Goal: Task Accomplishment & Management: Complete application form

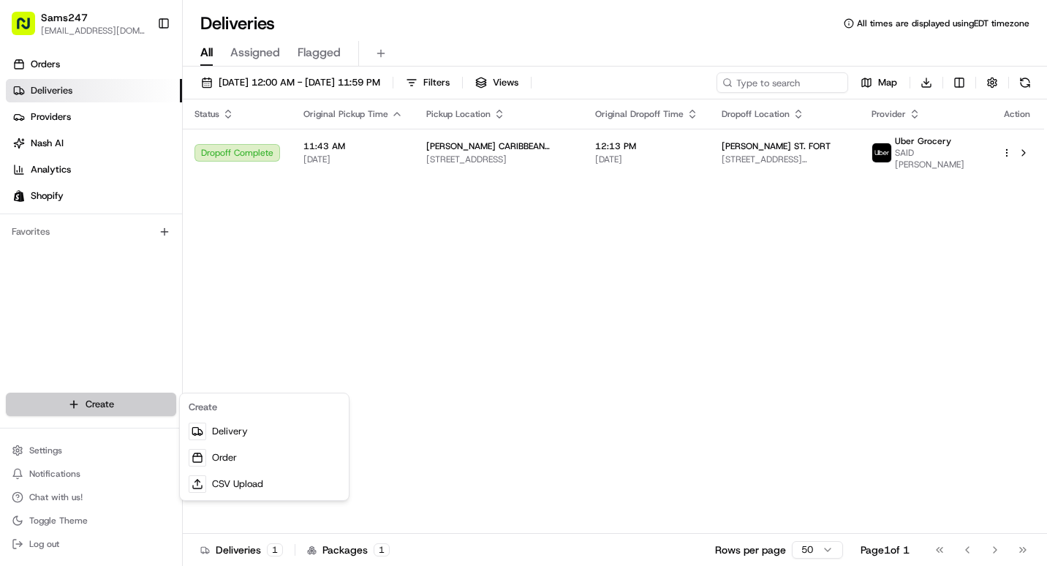
click at [126, 401] on html "Sams247 [EMAIL_ADDRESS][DOMAIN_NAME] Toggle Sidebar Orders Deliveries Providers…" at bounding box center [523, 283] width 1047 height 566
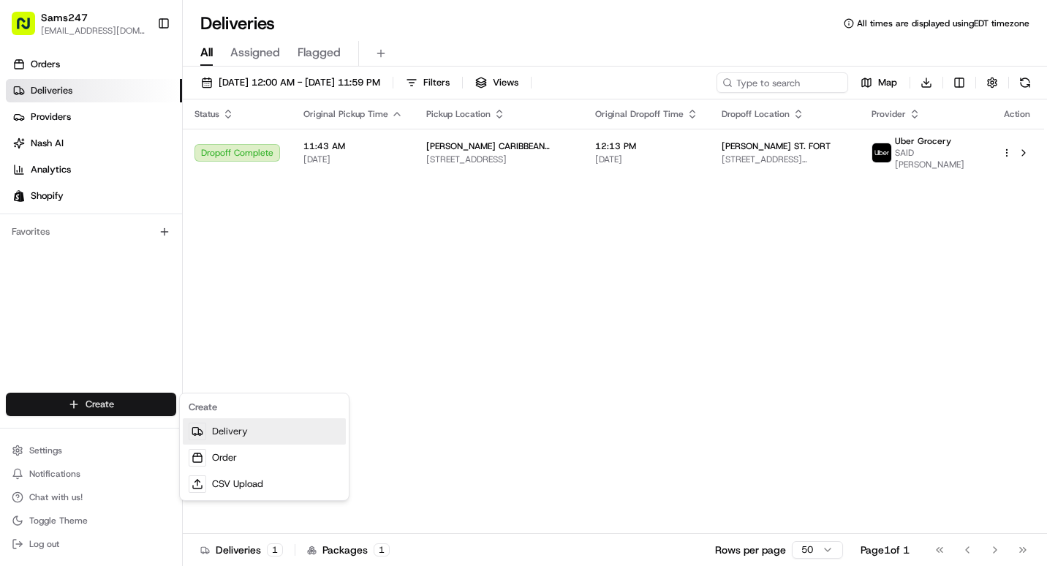
click at [224, 434] on link "Delivery" at bounding box center [264, 431] width 163 height 26
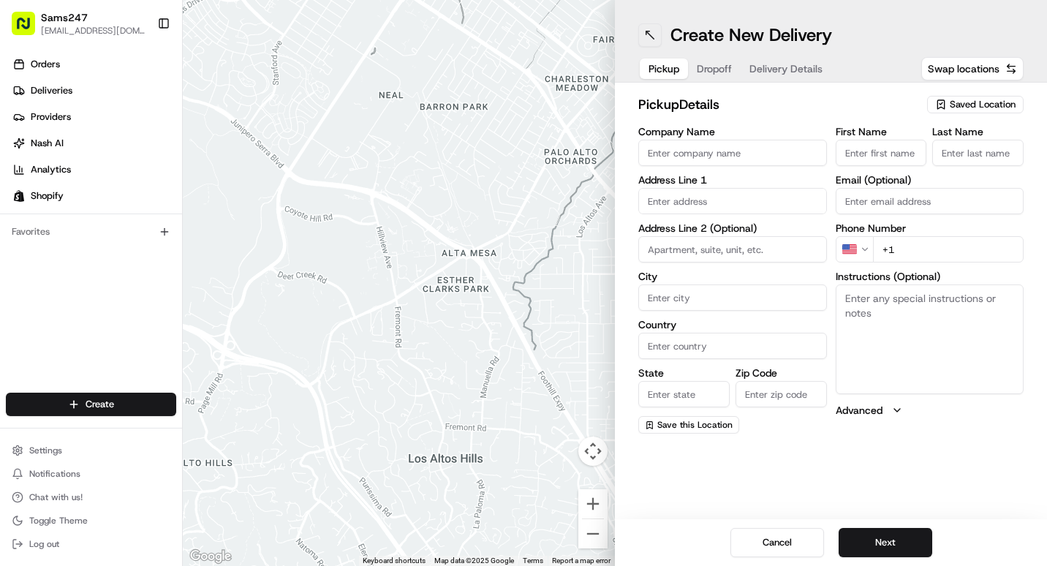
click at [660, 30] on button at bounding box center [649, 34] width 23 height 23
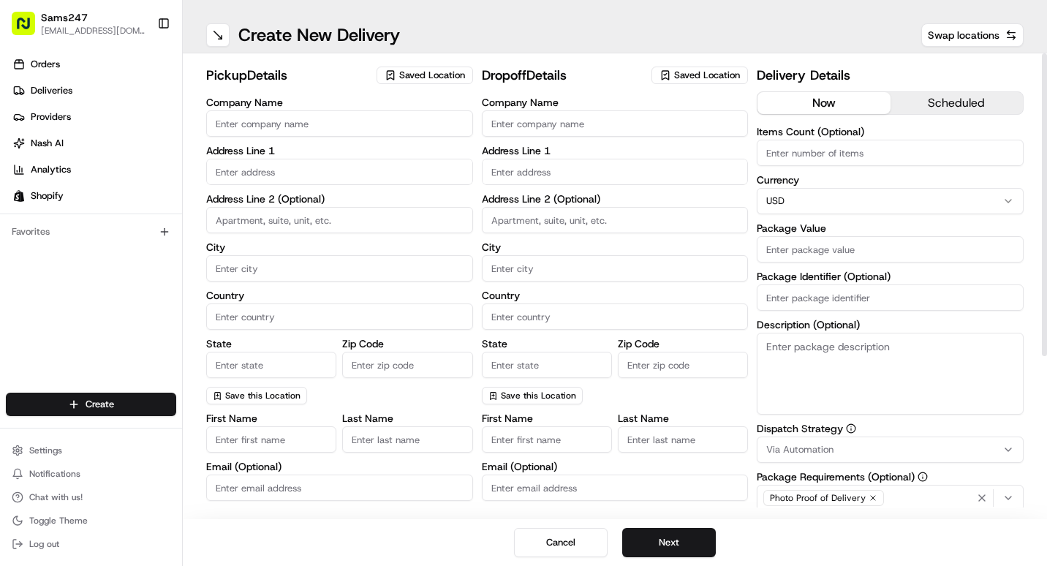
click at [288, 117] on input "Company Name" at bounding box center [339, 123] width 267 height 26
click at [413, 80] on span "Saved Location" at bounding box center [432, 75] width 66 height 13
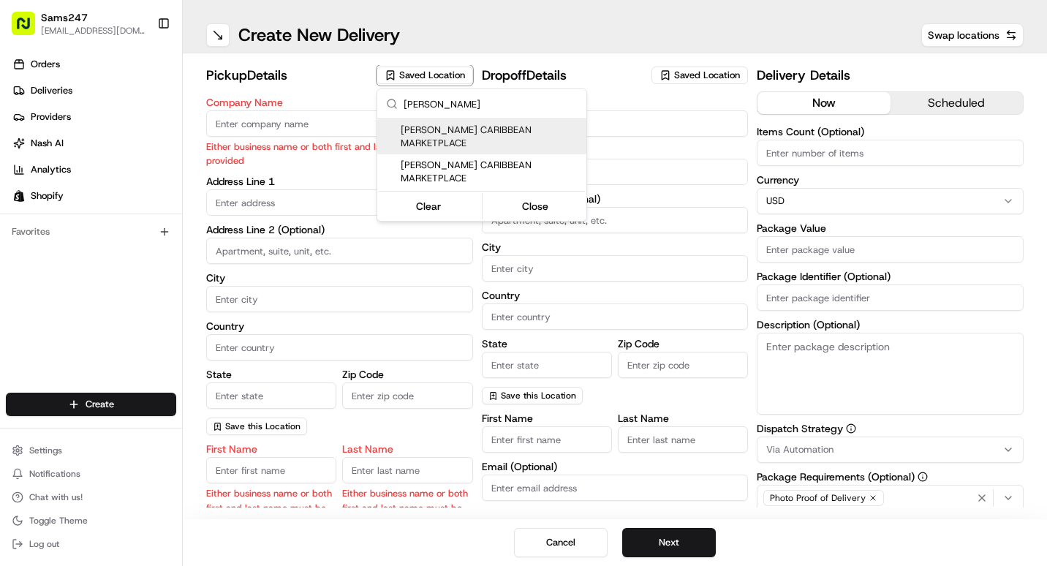
type input "[PERSON_NAME]"
click at [447, 126] on span "[PERSON_NAME] CARIBBEAN MARKETPLACE" at bounding box center [491, 137] width 180 height 26
type input "[PERSON_NAME] CARIBBEAN MARKETPLACE"
type input "[STREET_ADDRESS]"
type input "[GEOGRAPHIC_DATA]"
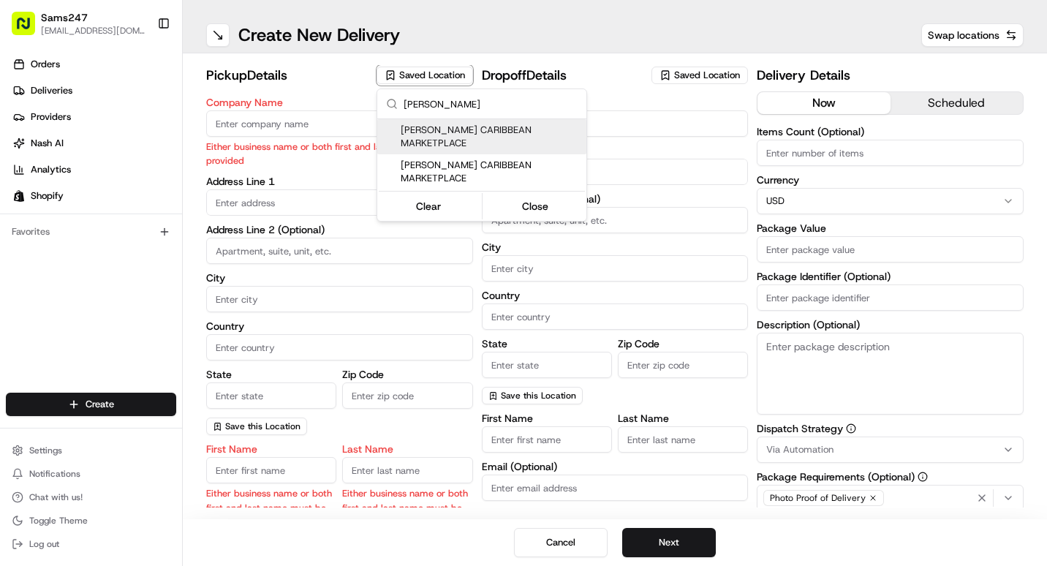
type input "US"
type input "NY"
type input "11552"
type input "[PERSON_NAME]"
type input "C."
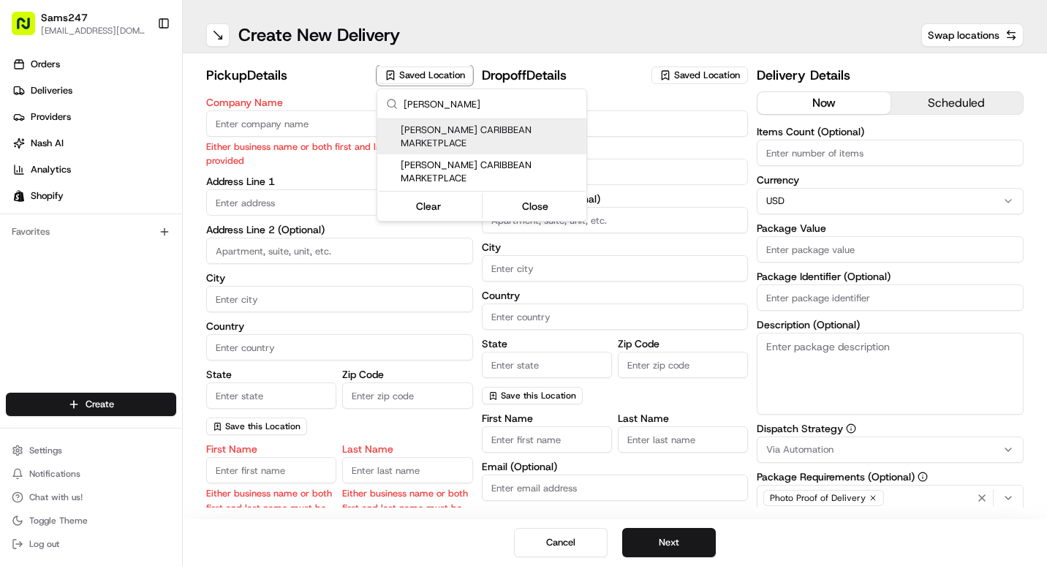
type input "[PHONE_NUMBER]"
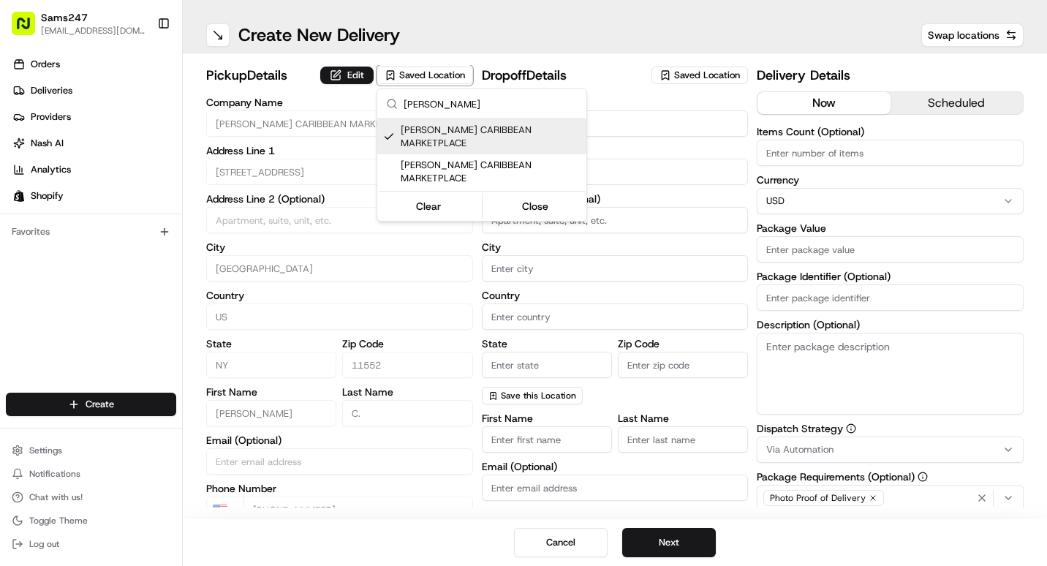
click at [662, 138] on html "Sams247 [EMAIL_ADDRESS][DOMAIN_NAME] Toggle Sidebar Orders Deliveries Providers…" at bounding box center [523, 283] width 1047 height 566
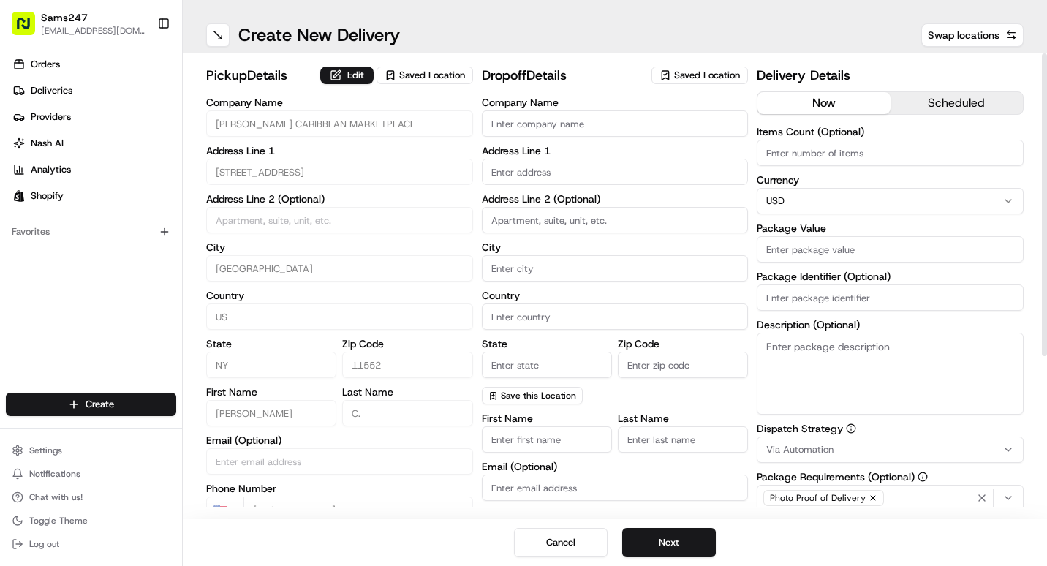
click at [668, 121] on input "Company Name" at bounding box center [615, 123] width 267 height 26
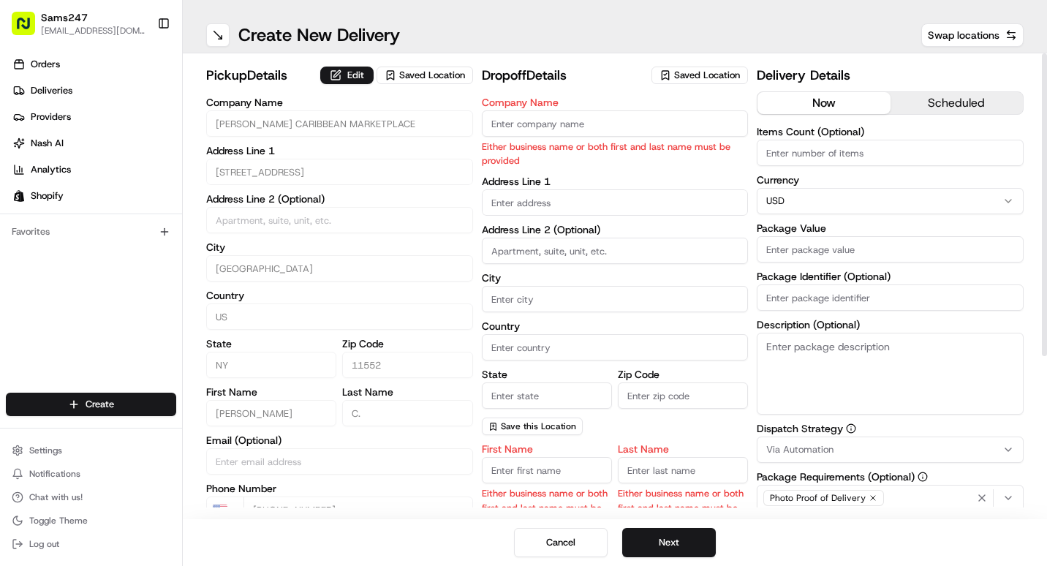
click at [680, 78] on span "Saved Location" at bounding box center [707, 75] width 66 height 13
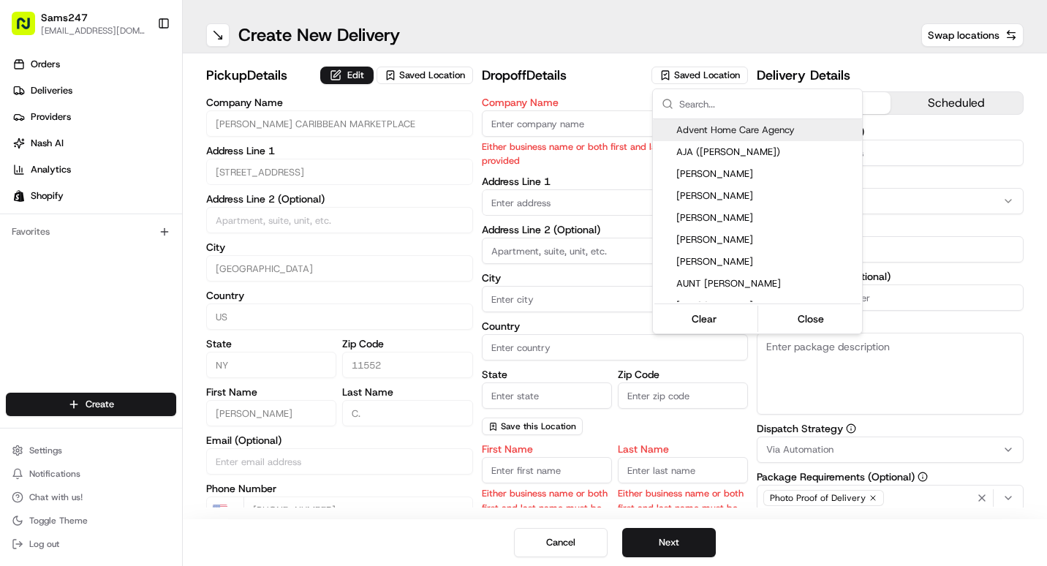
click at [622, 120] on html "Sams247 [EMAIL_ADDRESS][DOMAIN_NAME] Toggle Sidebar Orders Deliveries Providers…" at bounding box center [523, 283] width 1047 height 566
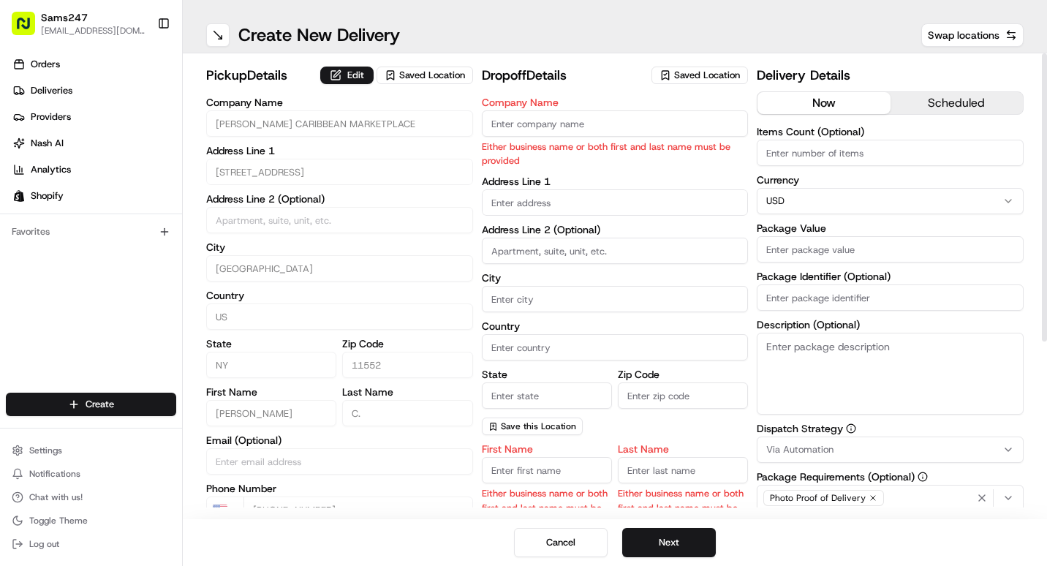
click at [568, 124] on input "Company Name" at bounding box center [615, 123] width 267 height 26
type input "0"
type input "k"
type input "[PERSON_NAME] [PERSON_NAME]"
click at [593, 203] on body "Sams247 [EMAIL_ADDRESS][DOMAIN_NAME] Toggle Sidebar Orders Deliveries Providers…" at bounding box center [523, 283] width 1047 height 566
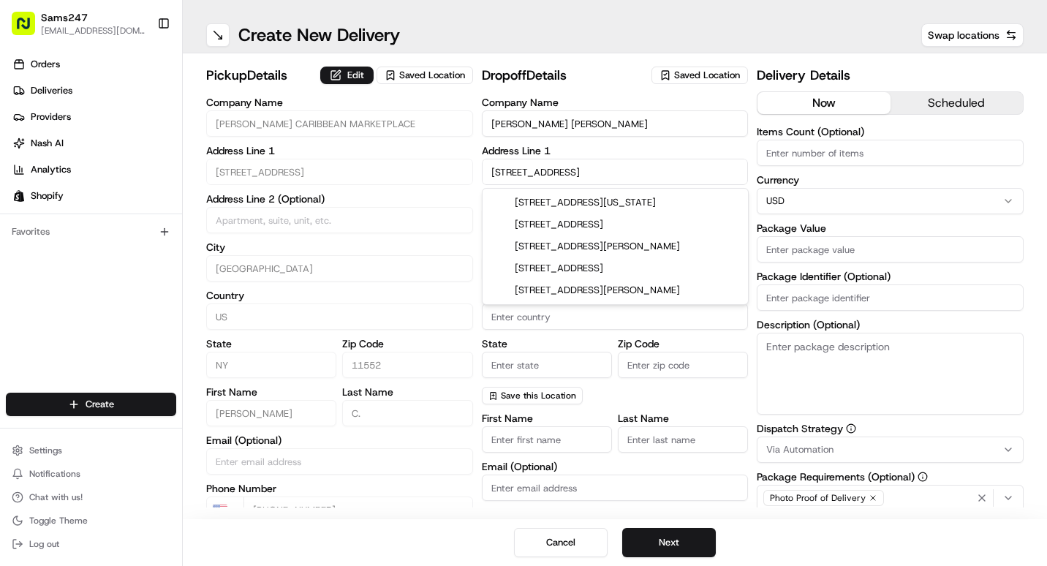
type input "[STREET_ADDRESS]"
click at [640, 168] on input "[STREET_ADDRESS]" at bounding box center [615, 172] width 267 height 26
click at [641, 177] on input "[STREET_ADDRESS]" at bounding box center [615, 172] width 267 height 26
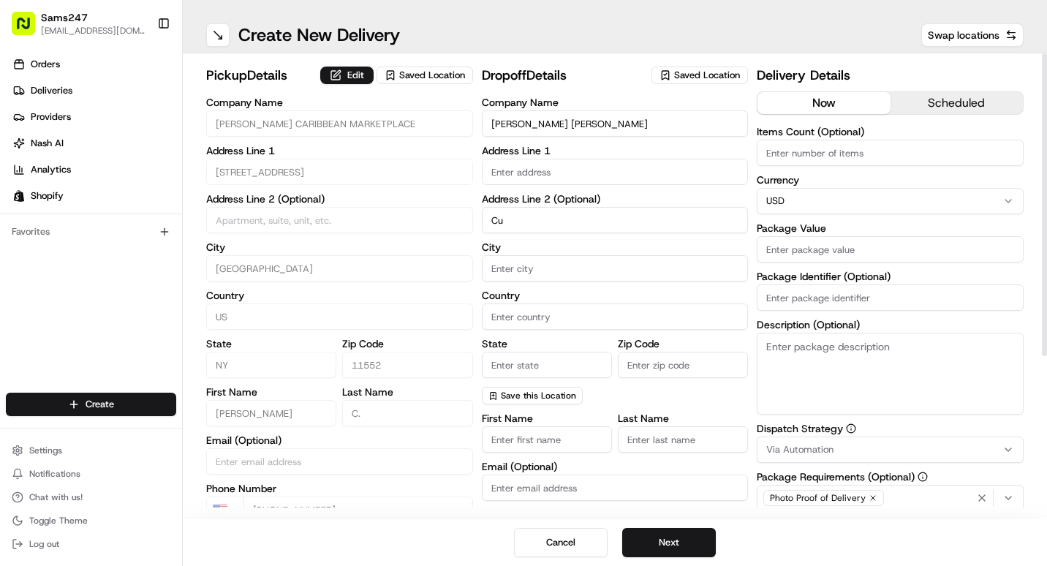
type input "C"
click at [641, 177] on input "text" at bounding box center [615, 172] width 267 height 26
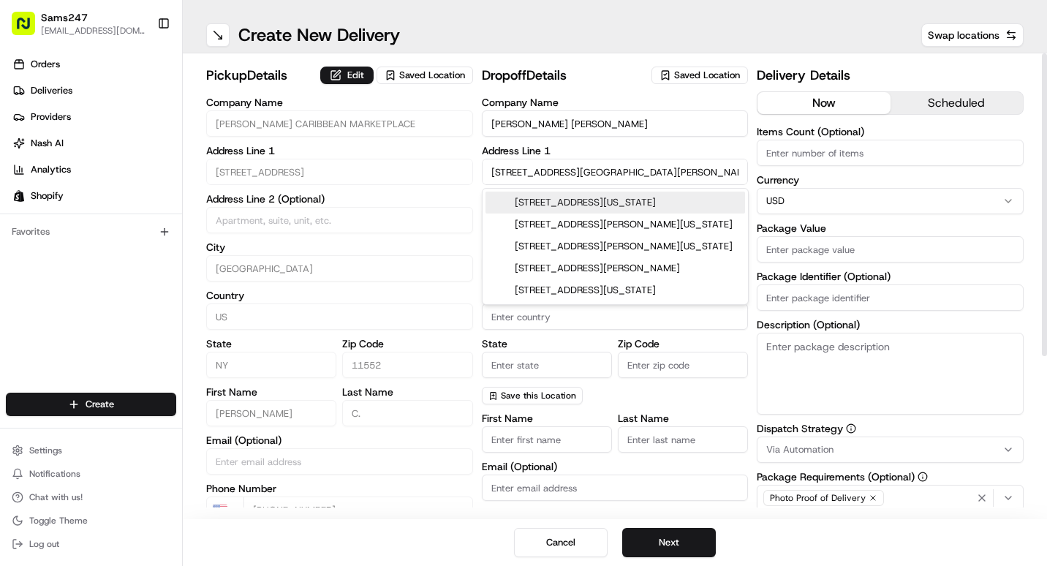
type input "[STREET_ADDRESS][PERSON_NAME][US_STATE]"
click at [660, 168] on input "[STREET_ADDRESS][PERSON_NAME][US_STATE]" at bounding box center [615, 172] width 267 height 26
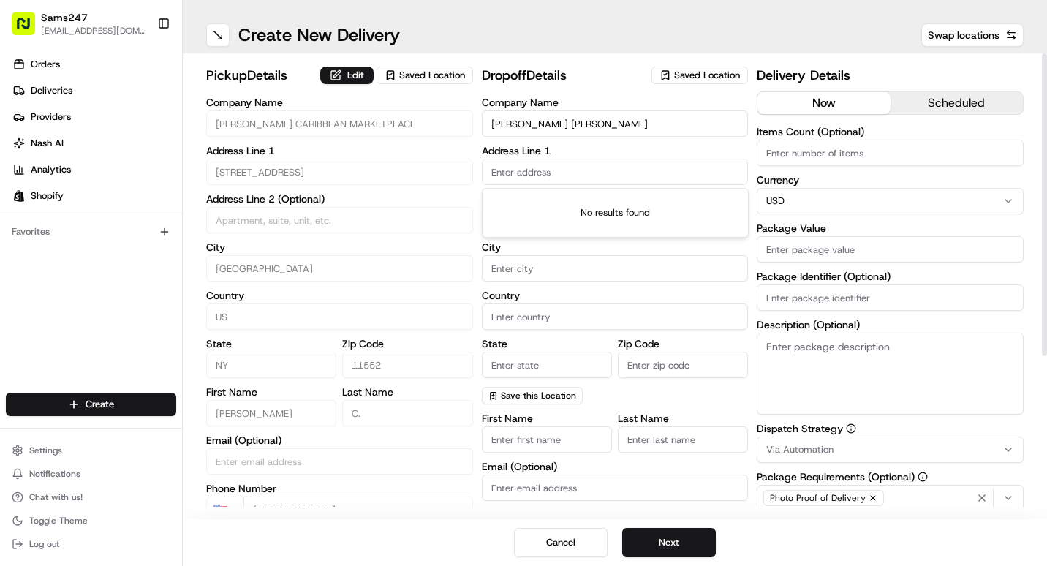
click at [590, 123] on input "[PERSON_NAME] [PERSON_NAME]" at bounding box center [615, 123] width 267 height 26
type input "[PERSON_NAME] [PERSON_NAME] (CUBE SMART STORAGE)"
click at [606, 172] on input "text" at bounding box center [615, 172] width 267 height 26
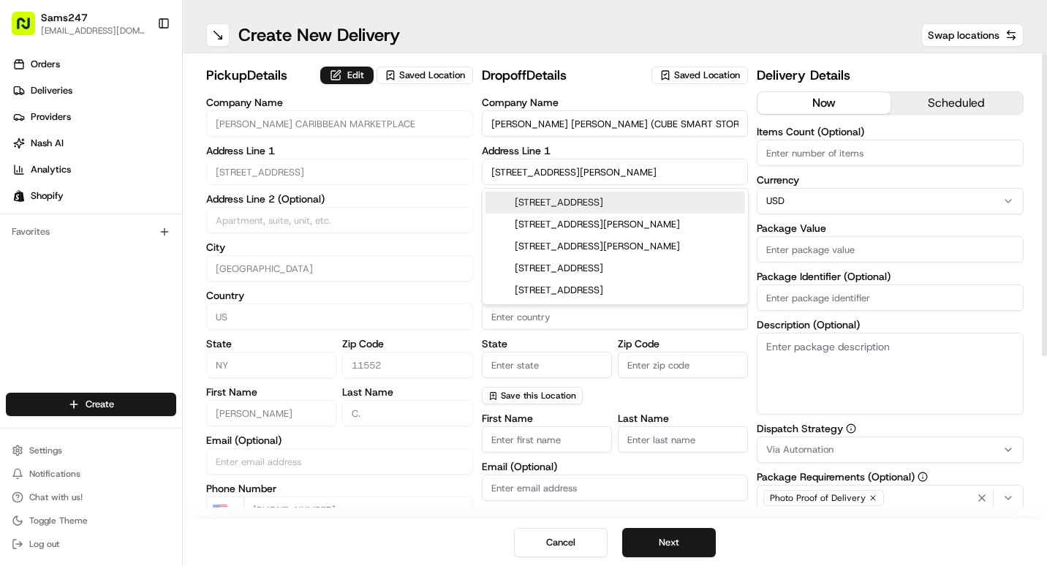
click at [554, 167] on input "[STREET_ADDRESS][PERSON_NAME]" at bounding box center [615, 172] width 267 height 26
drag, startPoint x: 689, startPoint y: 175, endPoint x: 540, endPoint y: 177, distance: 148.4
click at [540, 177] on input "[STREET_ADDRESS][PERSON_NAME]" at bounding box center [615, 172] width 267 height 26
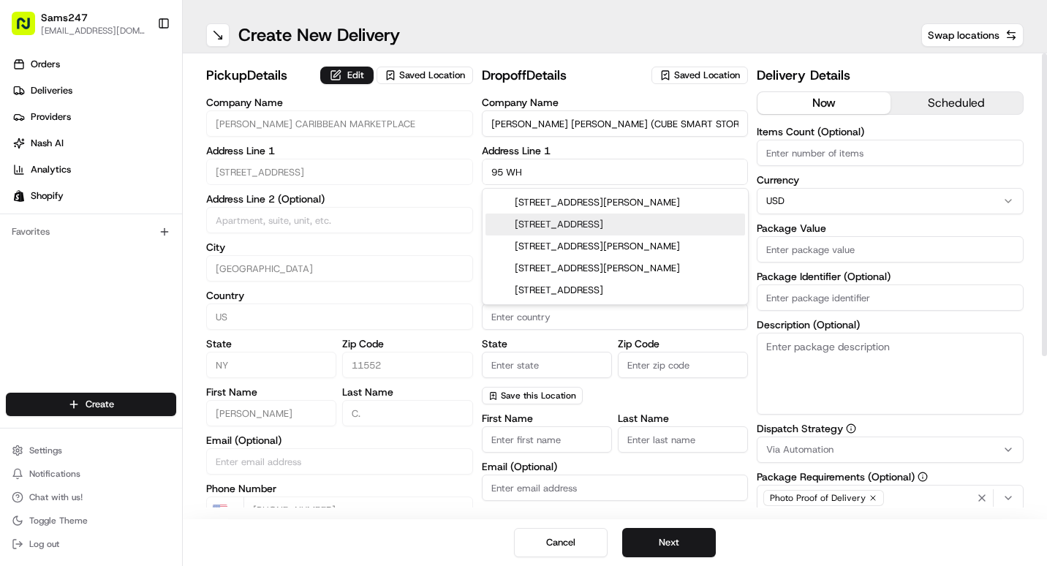
click at [574, 172] on input "95 WH" at bounding box center [615, 172] width 267 height 26
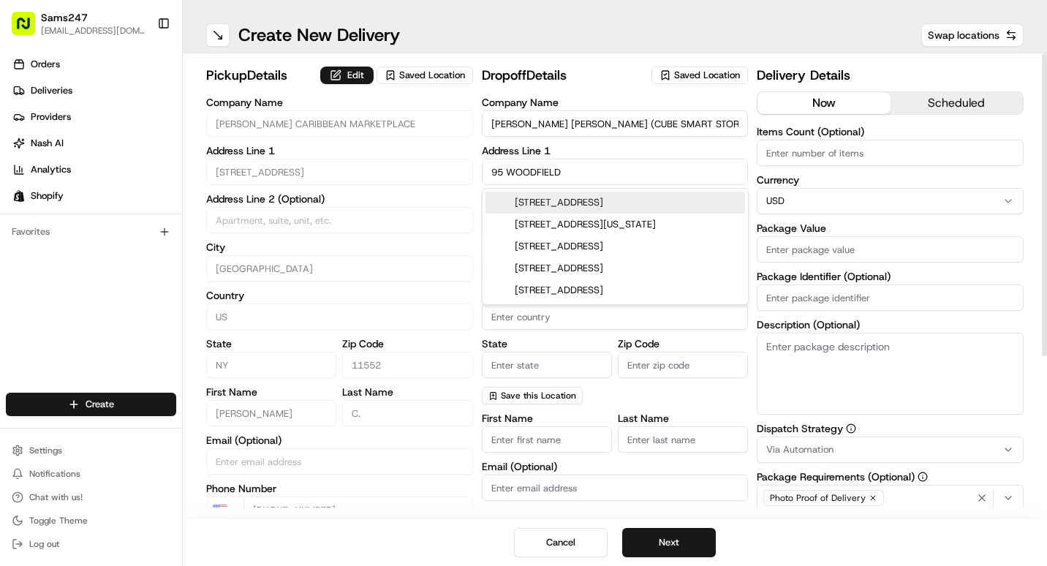
click at [578, 198] on div "[STREET_ADDRESS]" at bounding box center [616, 203] width 260 height 22
type input "[STREET_ADDRESS]"
type input "[GEOGRAPHIC_DATA]"
type input "NY"
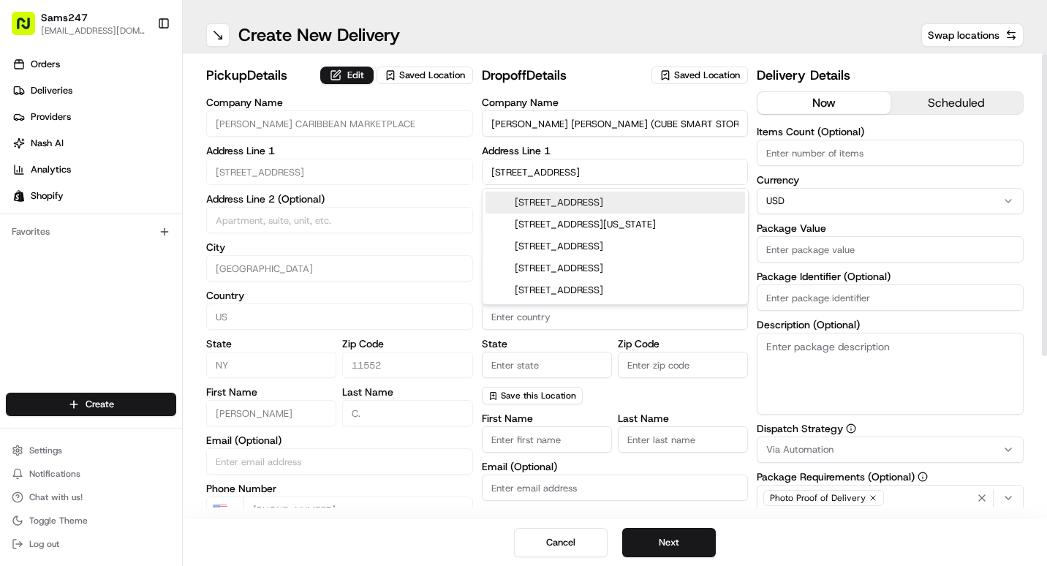
type input "11552"
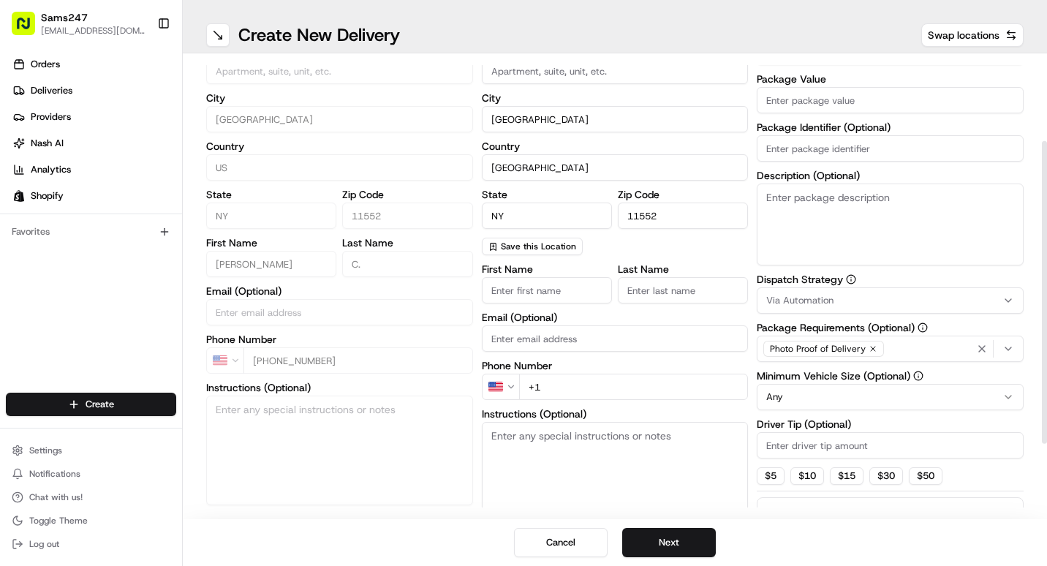
scroll to position [219, 0]
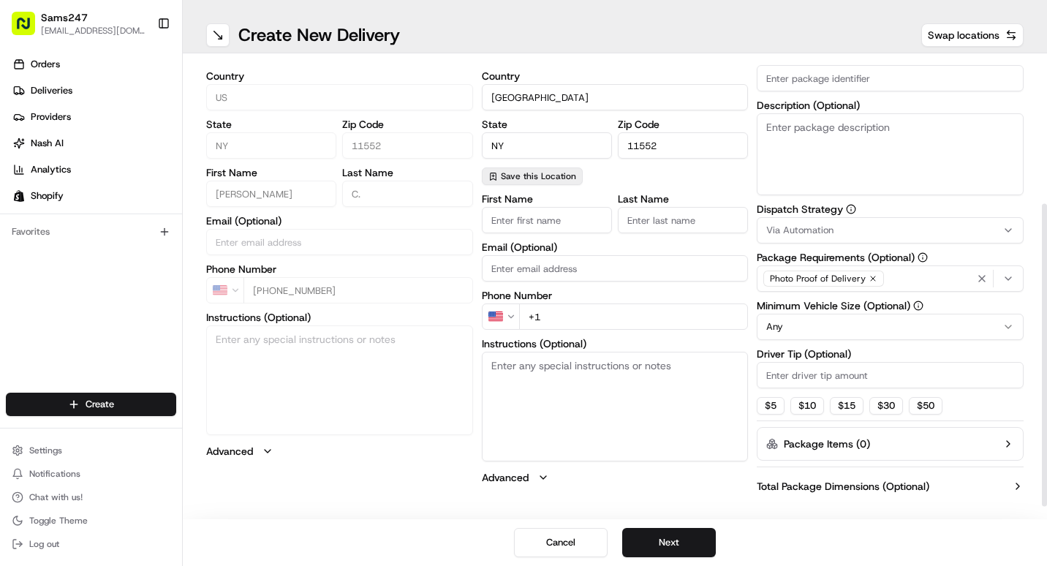
type input "[STREET_ADDRESS]"
click at [537, 174] on span "Save this Location" at bounding box center [538, 176] width 75 height 12
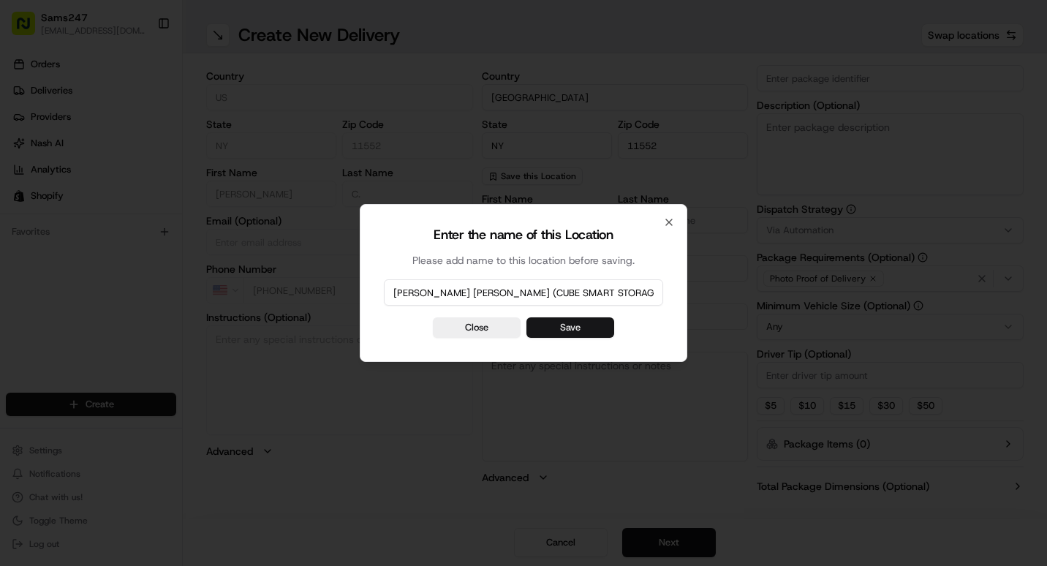
click at [567, 334] on button "Save" at bounding box center [570, 327] width 88 height 20
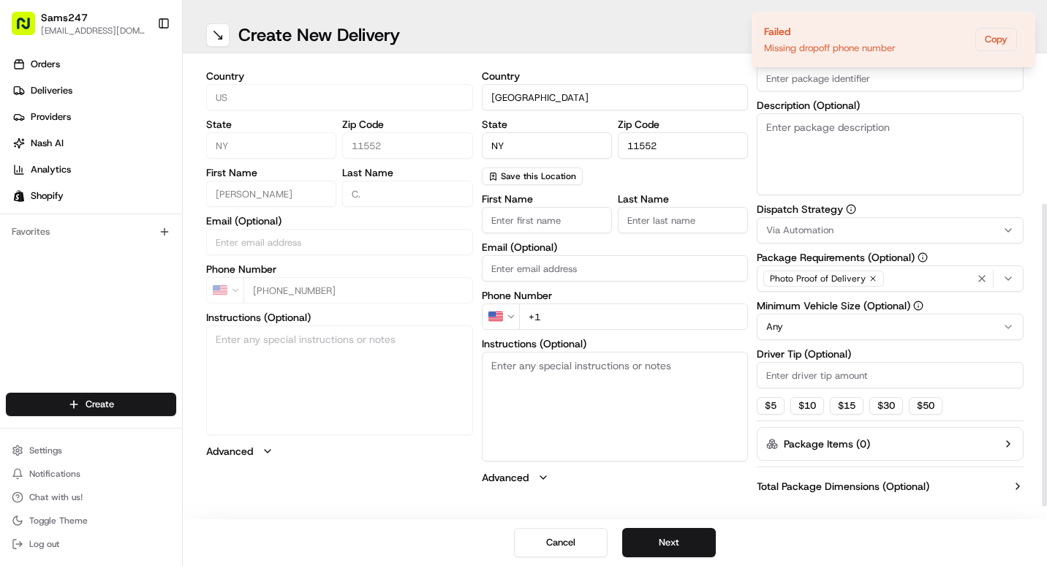
click at [589, 226] on input "First Name" at bounding box center [547, 220] width 130 height 26
type input "[PERSON_NAME]"
click at [742, 215] on input "Last Name" at bounding box center [683, 220] width 130 height 26
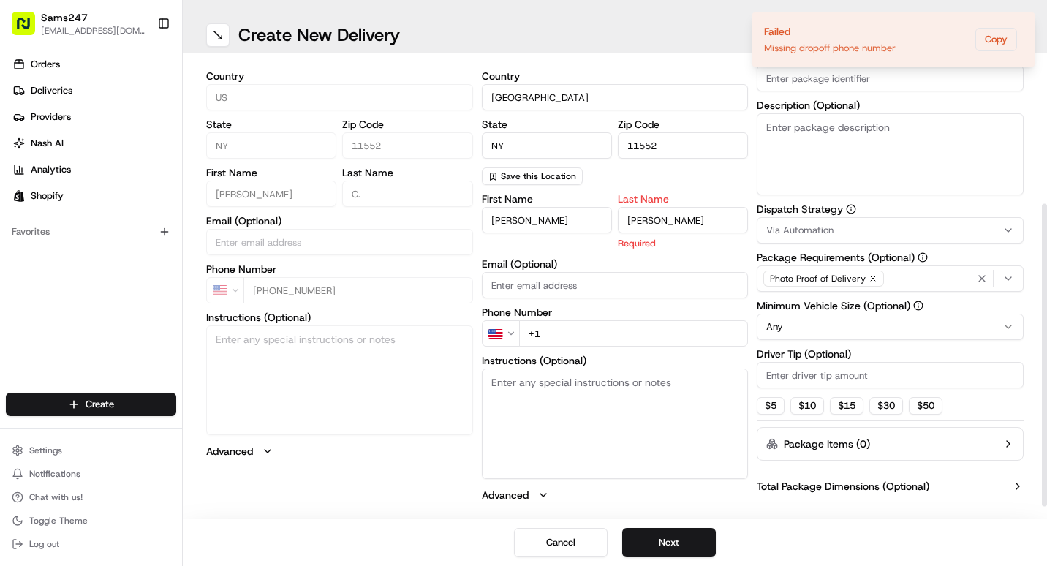
type input "[PERSON_NAME]"
click at [643, 286] on div "First Name [PERSON_NAME] Last Name [PERSON_NAME] Required Email (Optional) Phon…" at bounding box center [615, 348] width 267 height 309
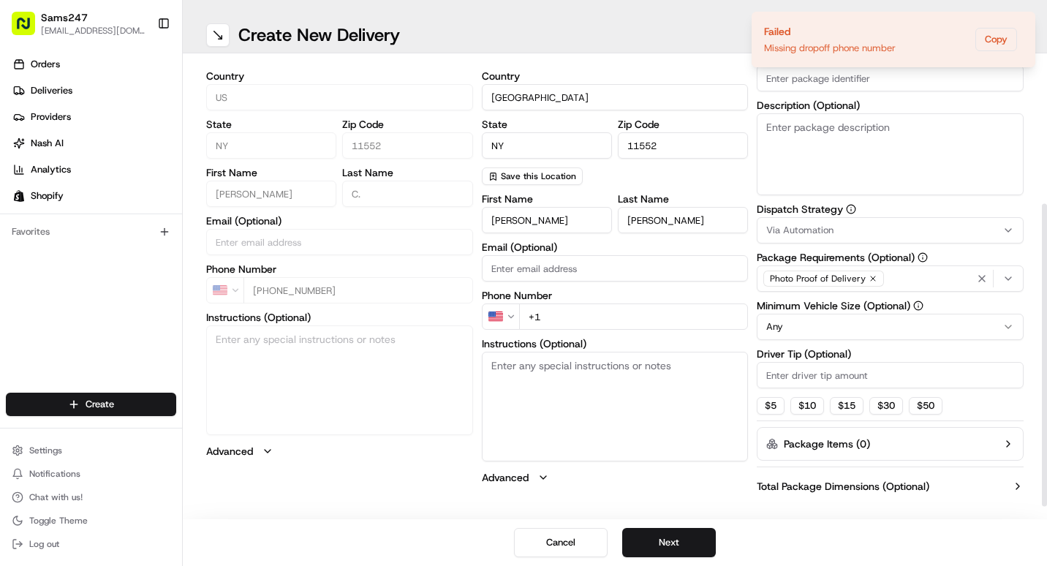
click at [502, 315] on html "Sams247 [EMAIL_ADDRESS][DOMAIN_NAME] Toggle Sidebar Orders Deliveries Providers…" at bounding box center [523, 283] width 1047 height 566
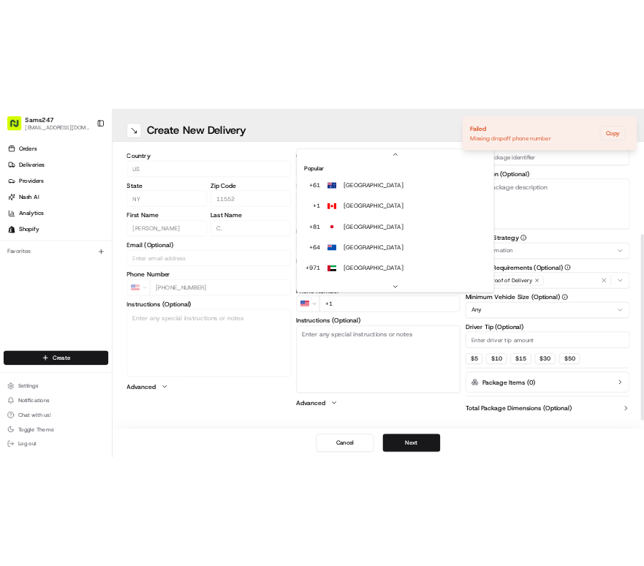
scroll to position [63, 0]
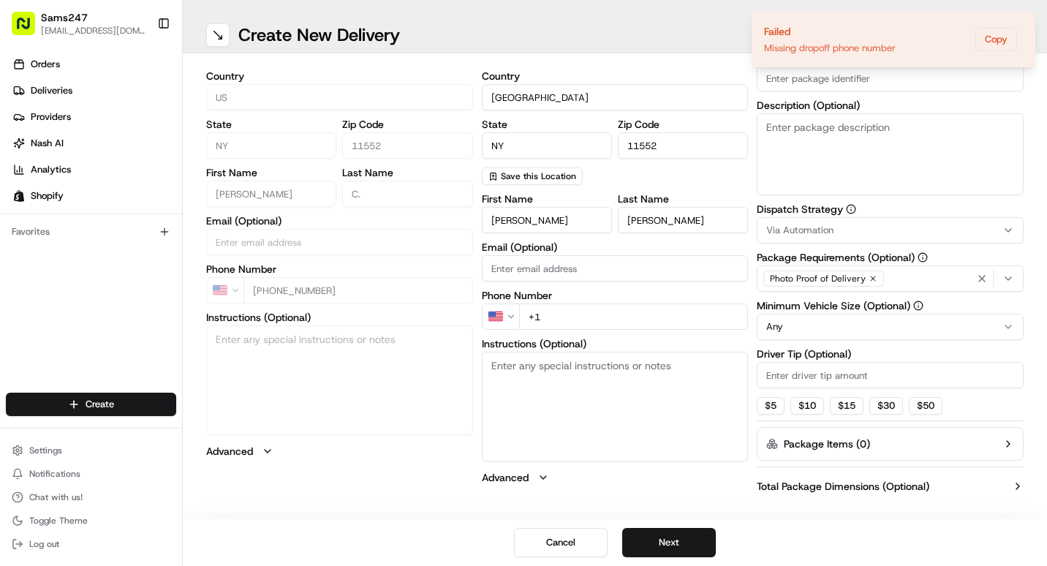
click at [557, 317] on html "Sams247 [EMAIL_ADDRESS][DOMAIN_NAME] Toggle Sidebar Orders Deliveries Providers…" at bounding box center [523, 283] width 1047 height 566
click at [560, 317] on input "+1" at bounding box center [634, 316] width 230 height 26
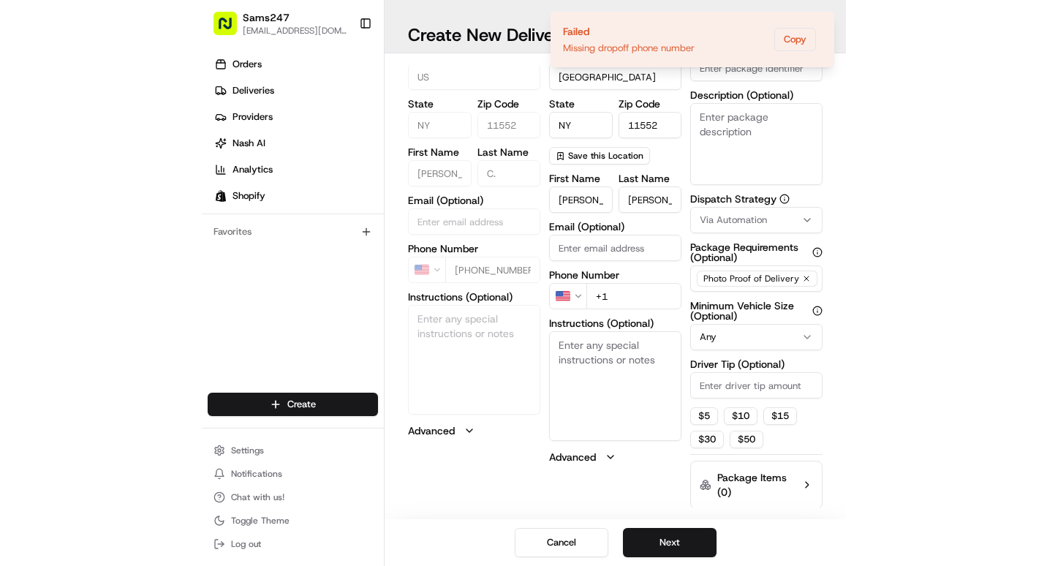
scroll to position [219, 0]
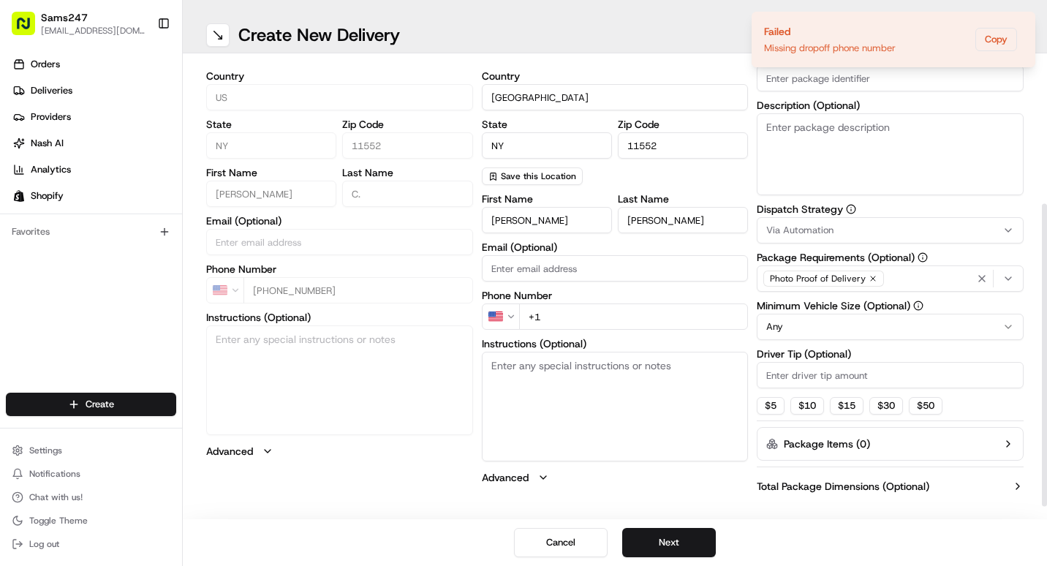
click at [588, 314] on input "+1" at bounding box center [634, 316] width 230 height 26
click at [656, 285] on div "First Name [PERSON_NAME] Last Name [PERSON_NAME] Email (Optional) Phone Number …" at bounding box center [615, 339] width 267 height 291
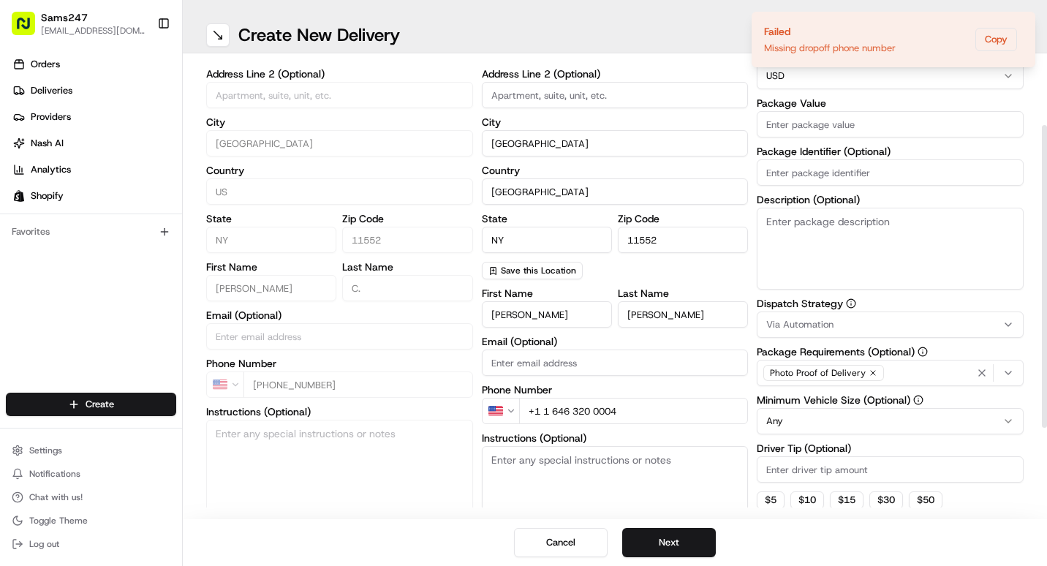
scroll to position [73, 0]
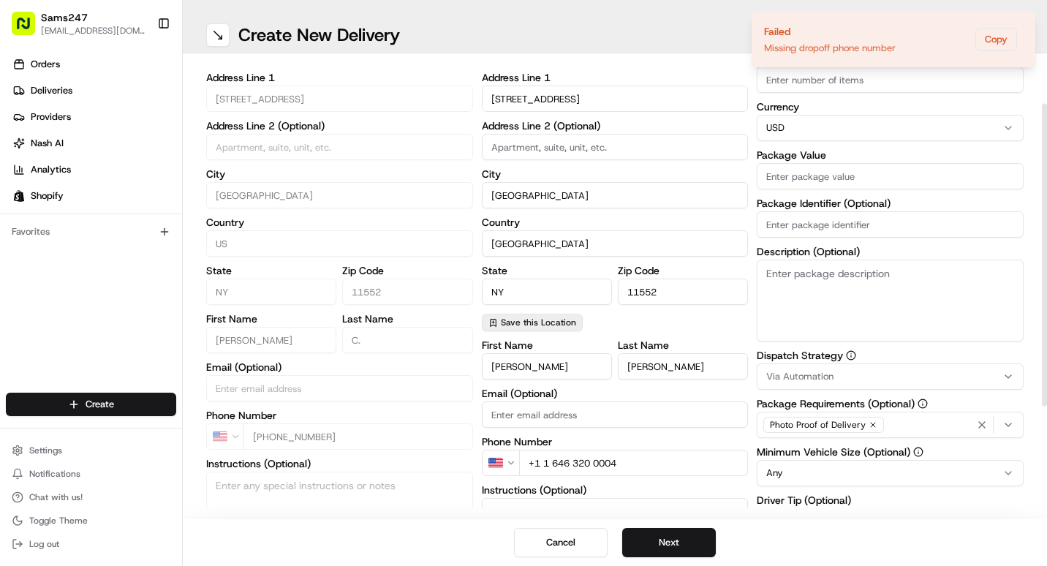
click at [553, 321] on span "Save this Location" at bounding box center [538, 323] width 75 height 12
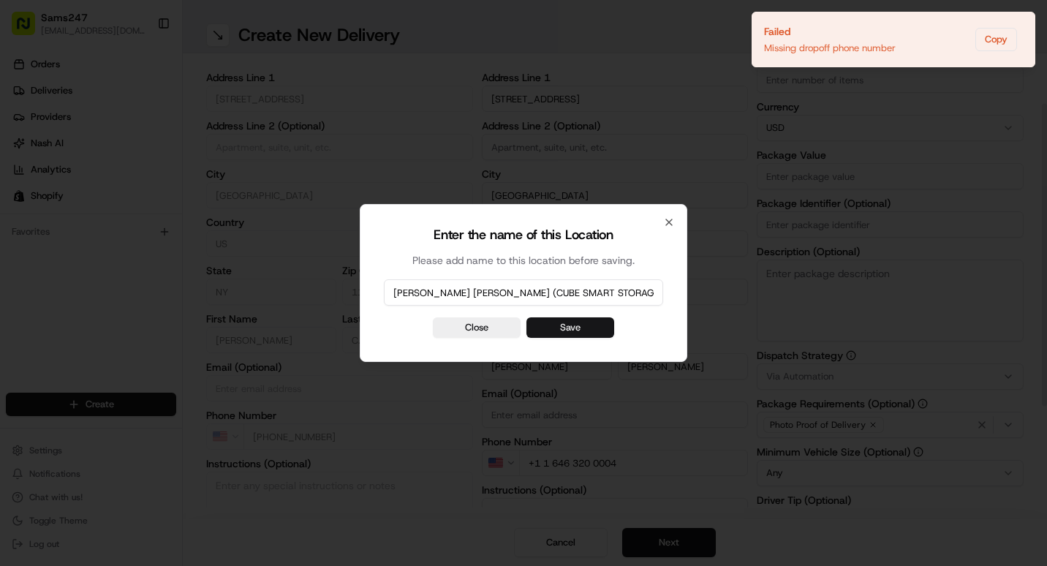
click at [565, 327] on button "Save" at bounding box center [570, 327] width 88 height 20
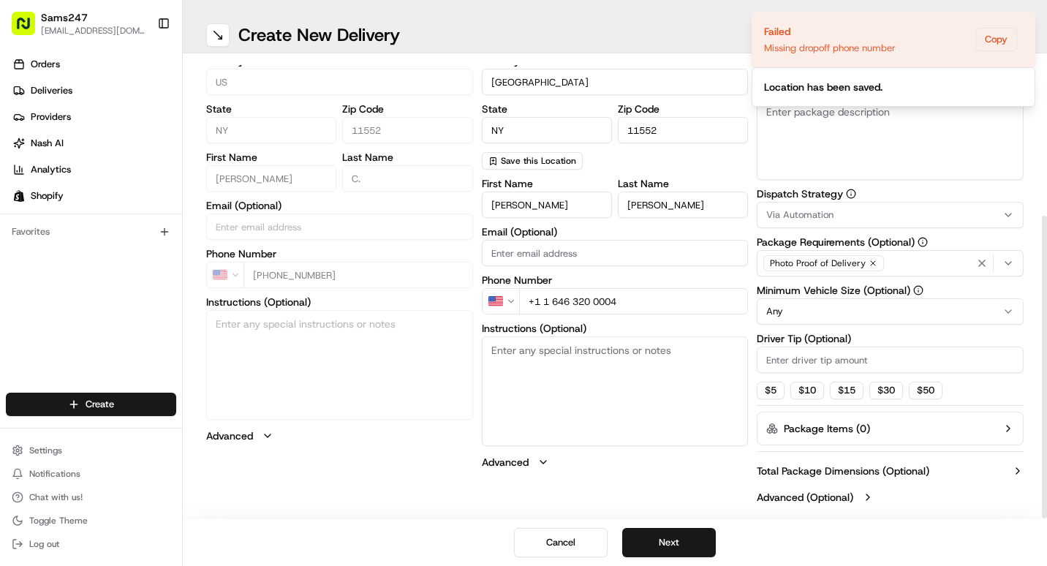
scroll to position [238, 0]
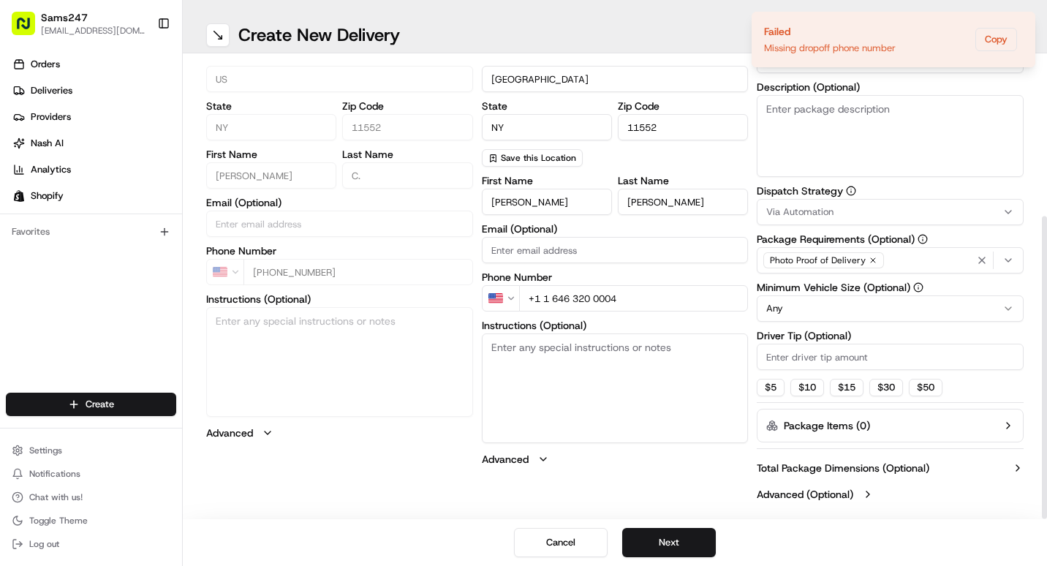
click at [550, 299] on input "+1 1 646 320 0004" at bounding box center [634, 298] width 230 height 26
type input "[PHONE_NUMBER]"
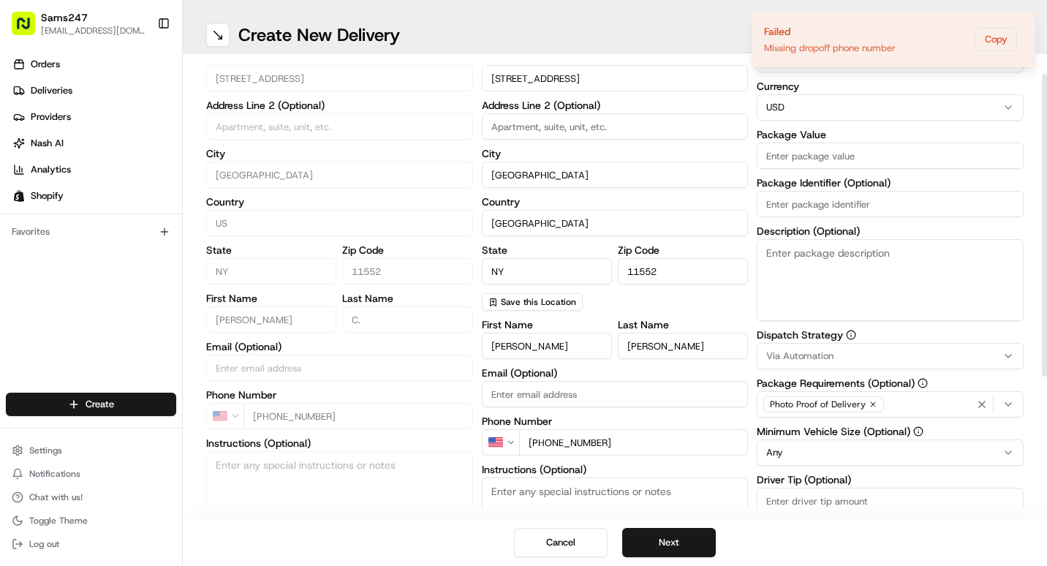
scroll to position [0, 0]
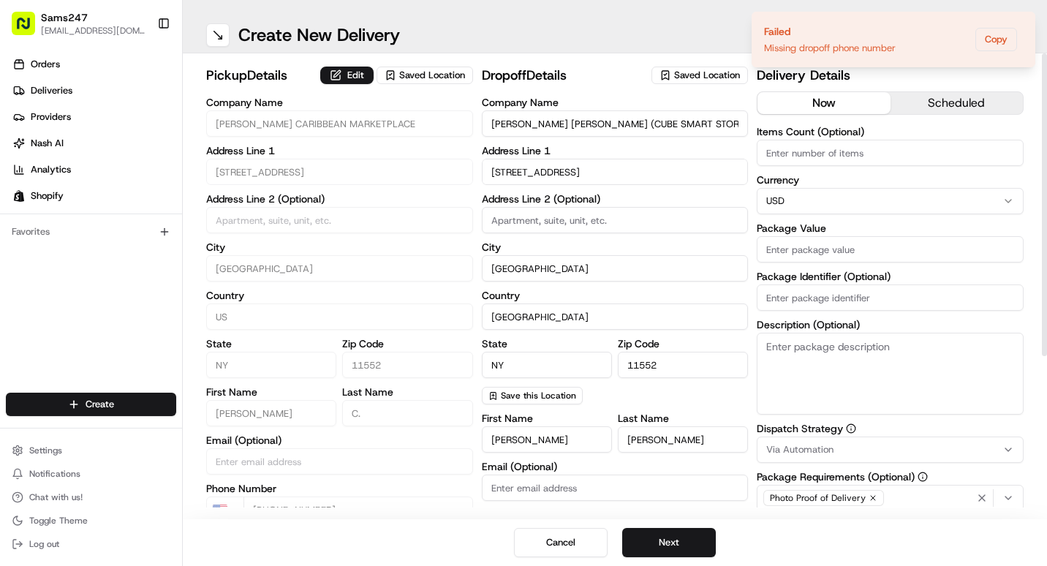
click at [835, 154] on input "Items Count (Optional)" at bounding box center [890, 153] width 267 height 26
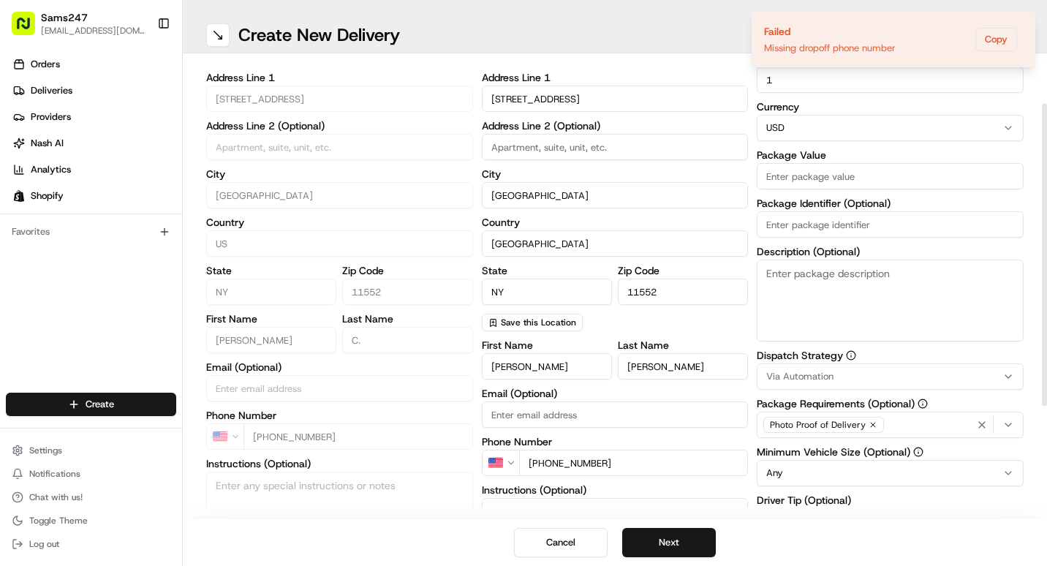
type input "1"
click at [862, 180] on input "Package Value" at bounding box center [890, 176] width 267 height 26
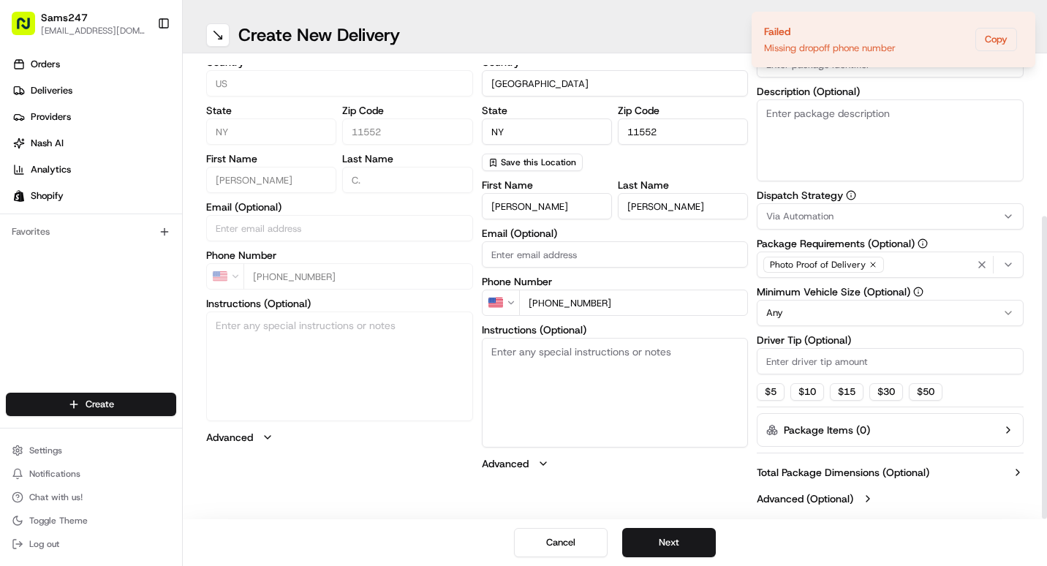
scroll to position [238, 0]
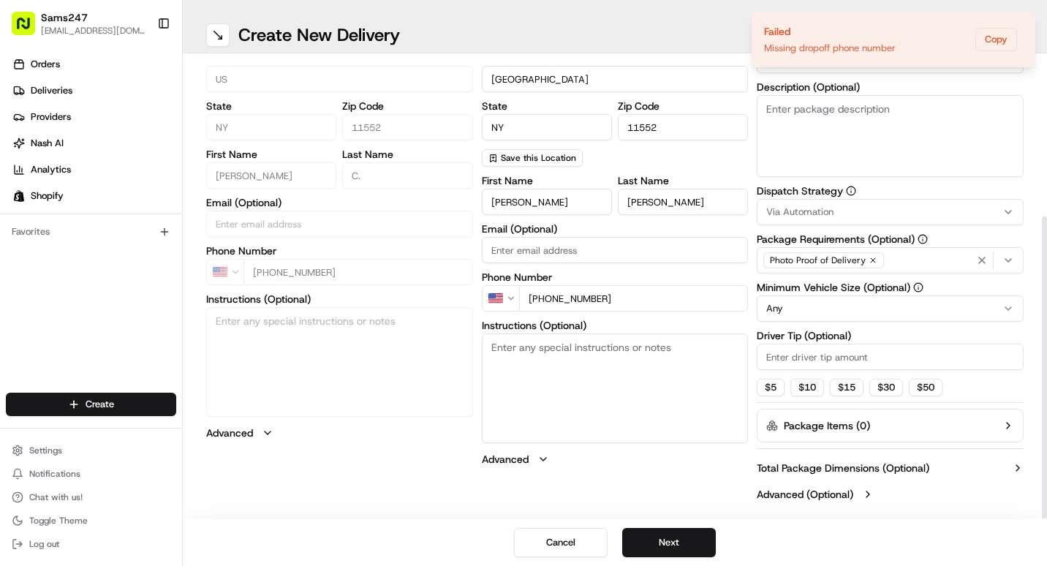
type input "30"
click at [807, 354] on input "Driver Tip (Optional)" at bounding box center [890, 357] width 267 height 26
type input "2"
click at [675, 549] on button "Next" at bounding box center [669, 542] width 94 height 29
click at [689, 554] on button "Next" at bounding box center [669, 542] width 94 height 29
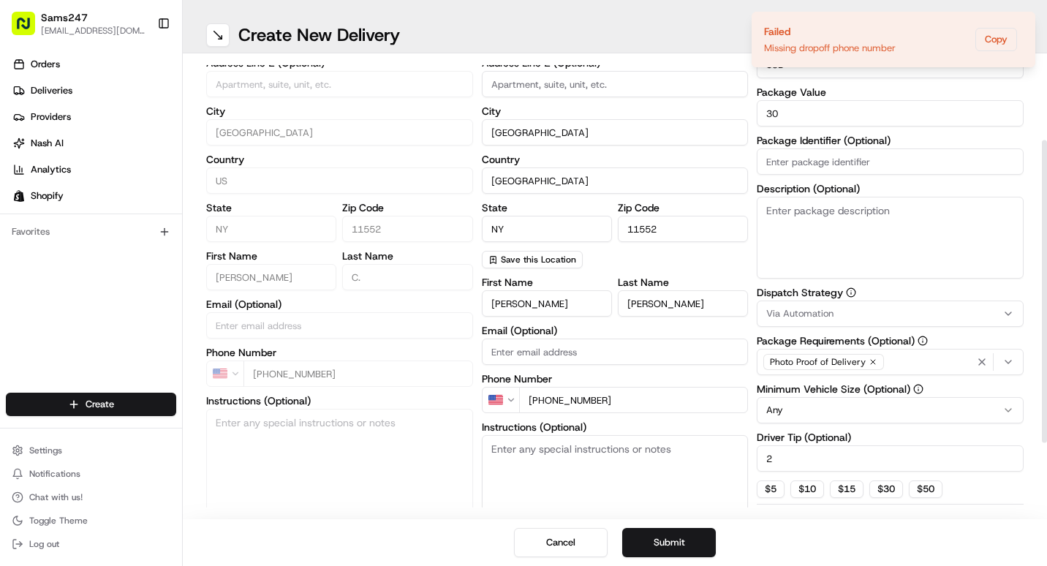
scroll to position [91, 0]
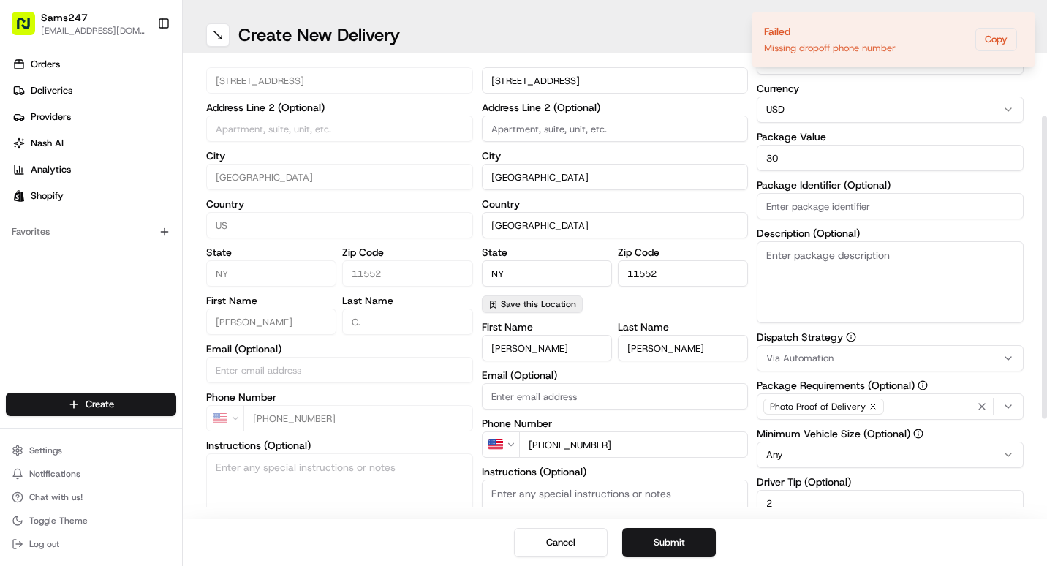
click at [545, 306] on span "Save this Location" at bounding box center [538, 304] width 75 height 12
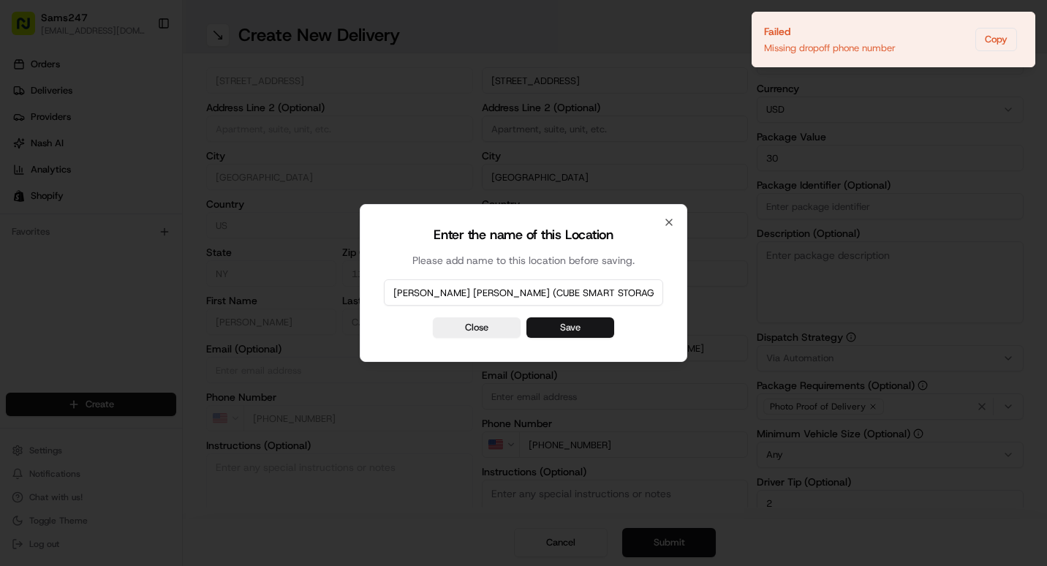
click at [565, 327] on button "Save" at bounding box center [570, 327] width 88 height 20
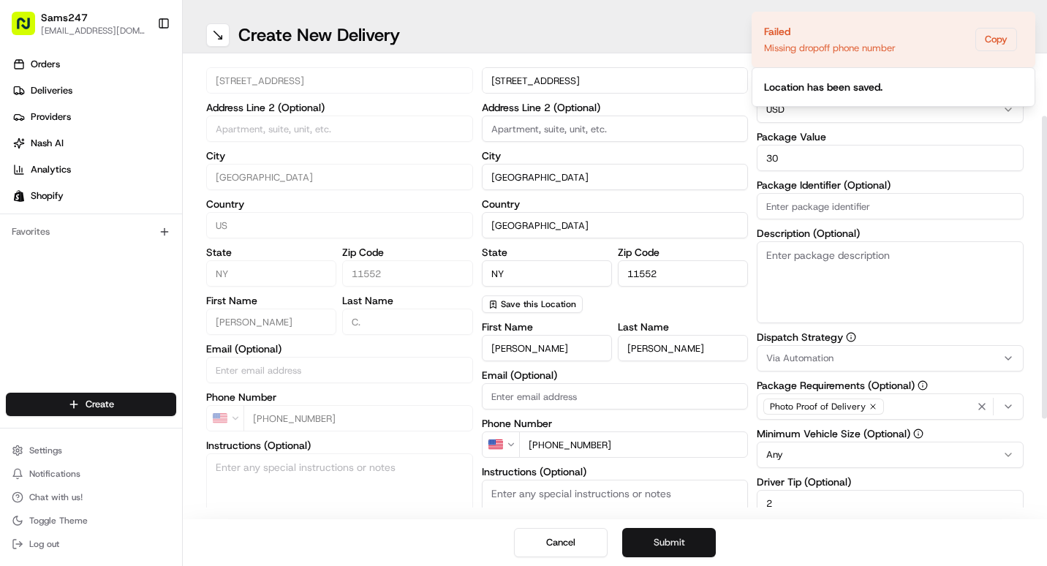
click at [694, 545] on button "Submit" at bounding box center [669, 542] width 94 height 29
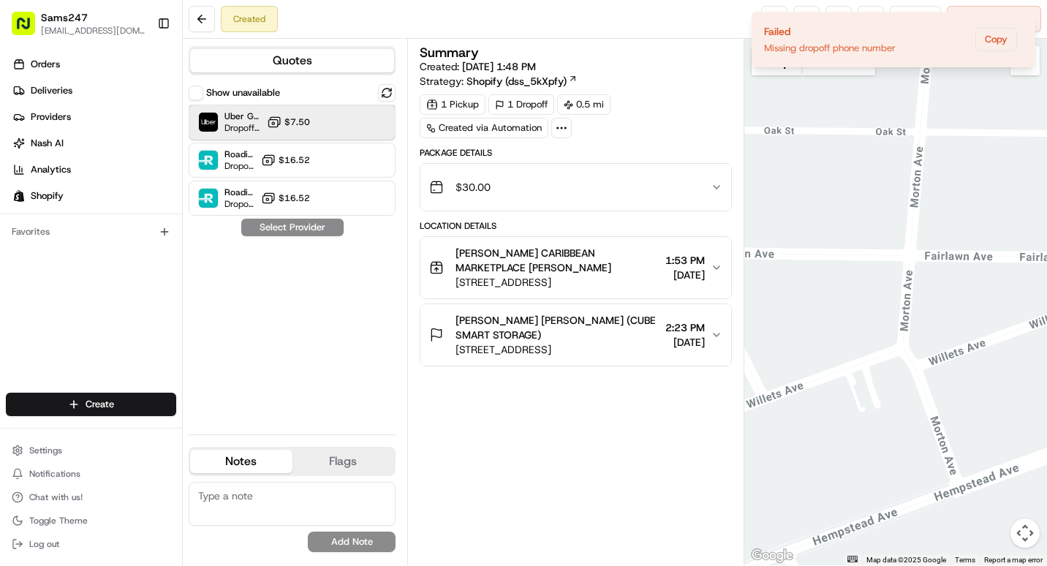
click at [333, 134] on div "Uber Grocery Dropoff ETA 18 minutes $7.50" at bounding box center [292, 122] width 207 height 35
click at [292, 227] on button "Assign Provider" at bounding box center [293, 228] width 104 height 18
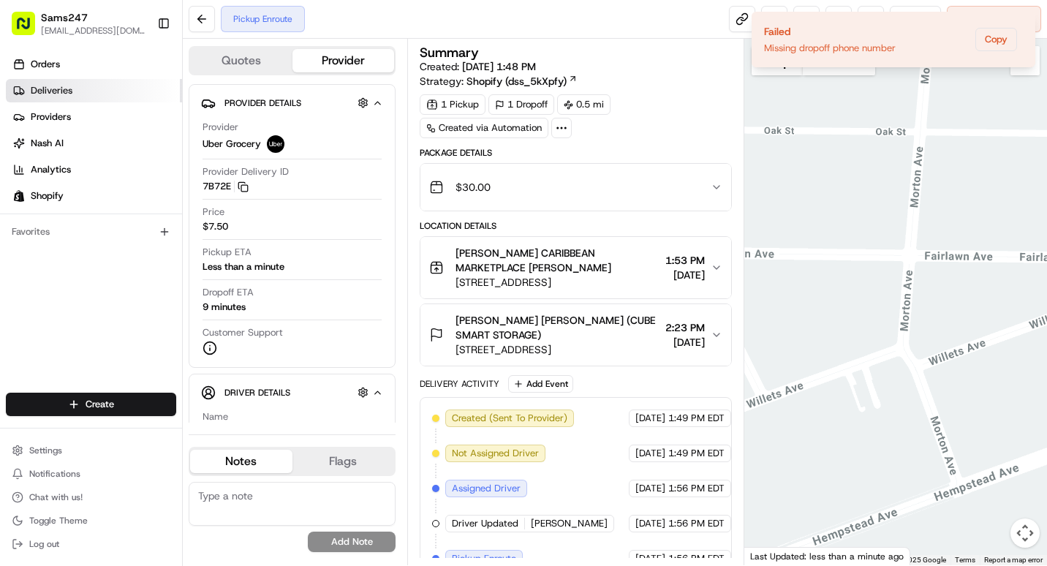
click at [92, 80] on link "Deliveries" at bounding box center [94, 90] width 176 height 23
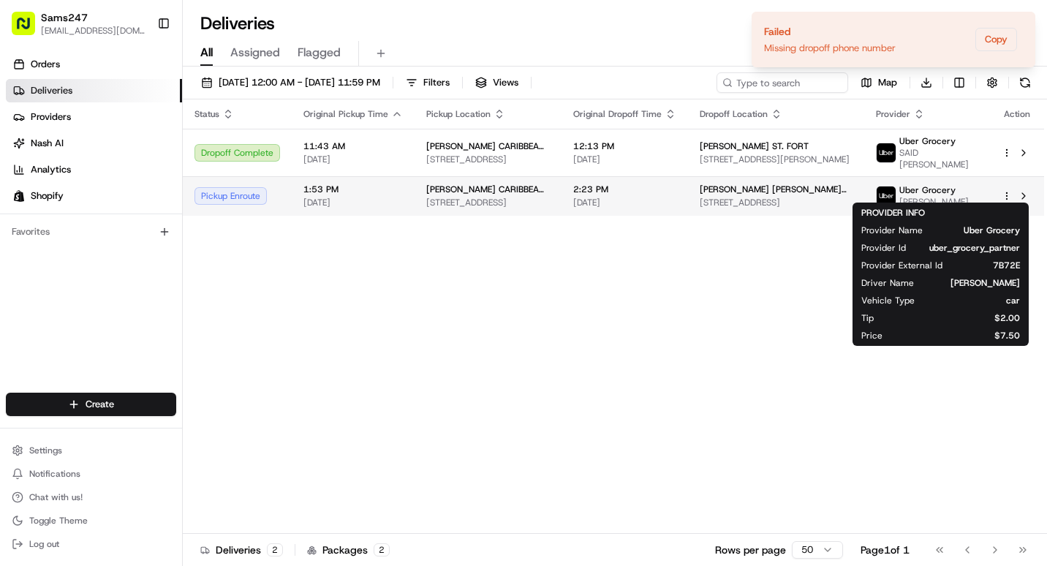
click at [948, 200] on span "[PERSON_NAME]" at bounding box center [933, 202] width 69 height 12
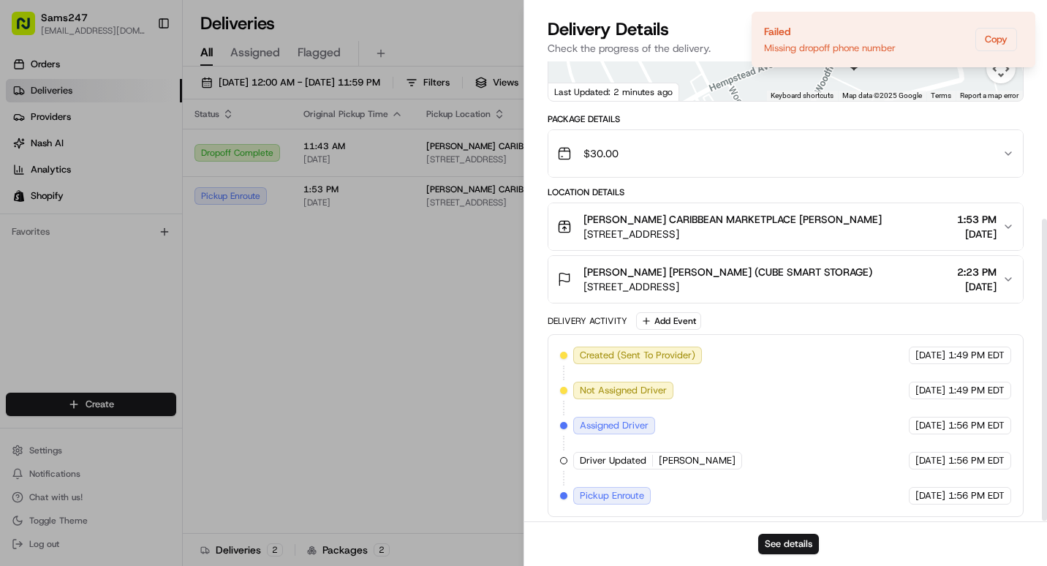
scroll to position [241, 0]
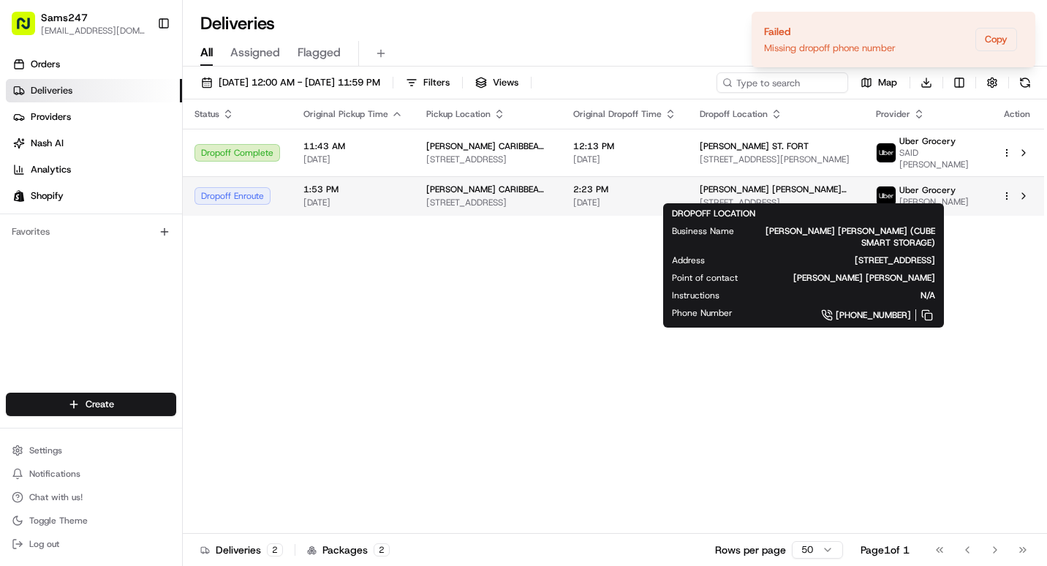
click at [767, 184] on span "[PERSON_NAME] [PERSON_NAME] (CUBE SMART STORAGE)" at bounding box center [776, 190] width 153 height 12
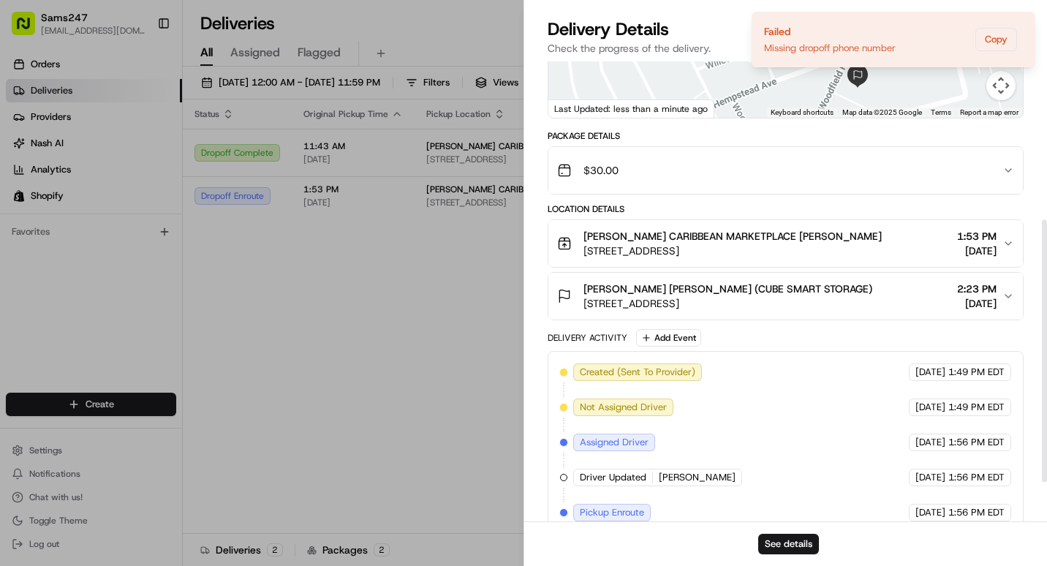
scroll to position [346, 0]
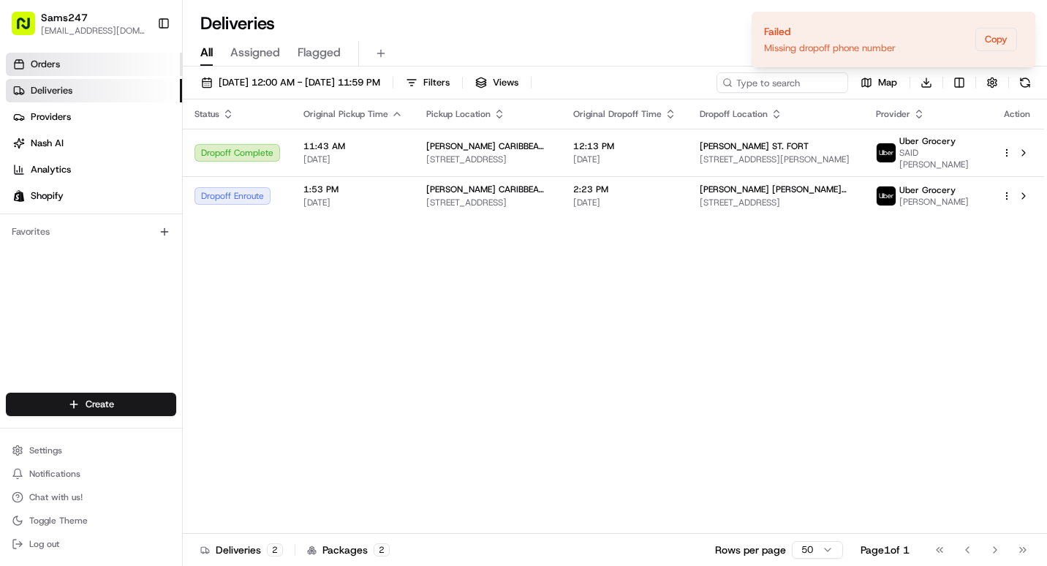
click at [108, 59] on link "Orders" at bounding box center [94, 64] width 176 height 23
